Goal: Task Accomplishment & Management: Manage account settings

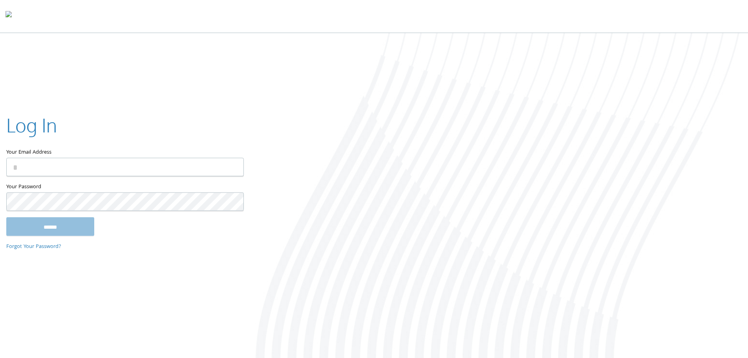
click at [138, 164] on input "Your Email Address" at bounding box center [125, 167] width 238 height 18
type input "**********"
click at [6, 217] on input "******" at bounding box center [50, 226] width 88 height 19
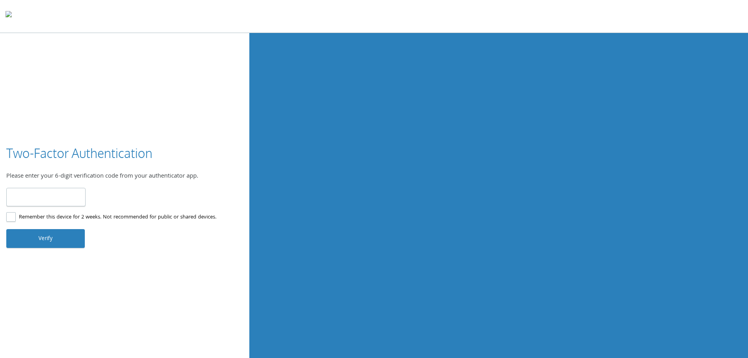
type input "******"
